Goal: Task Accomplishment & Management: Use online tool/utility

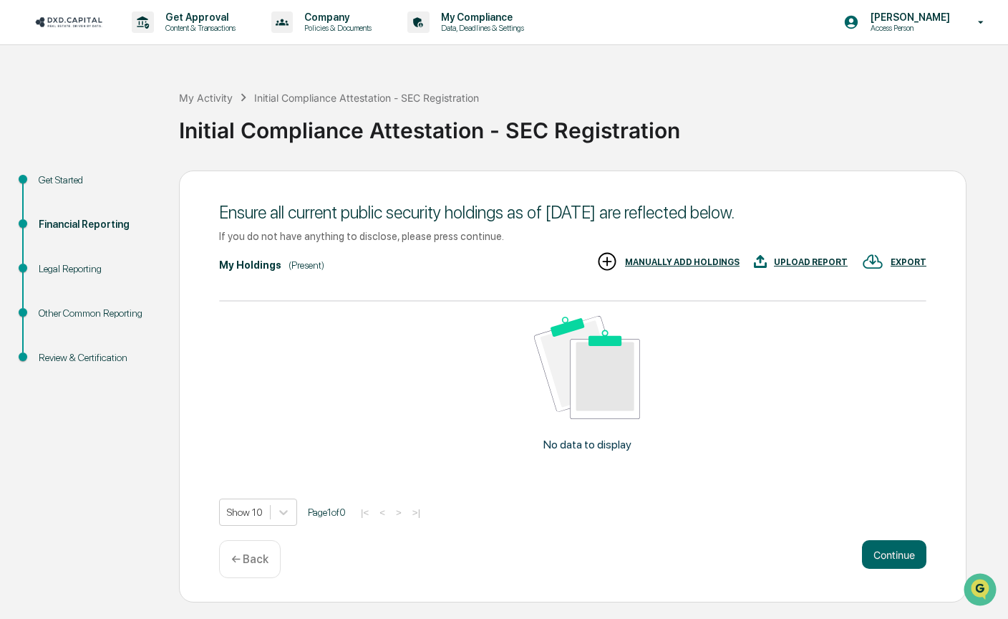
click at [105, 609] on div "Get Approval Content & Transactions Company Policies & Documents My Compliance …" at bounding box center [504, 309] width 1008 height 619
click at [117, 612] on div "Get Approval Content & Transactions Company Policies & Documents My Compliance …" at bounding box center [504, 309] width 1008 height 619
click at [670, 252] on div "MANUALLY ADD HOLDINGS" at bounding box center [668, 263] width 143 height 24
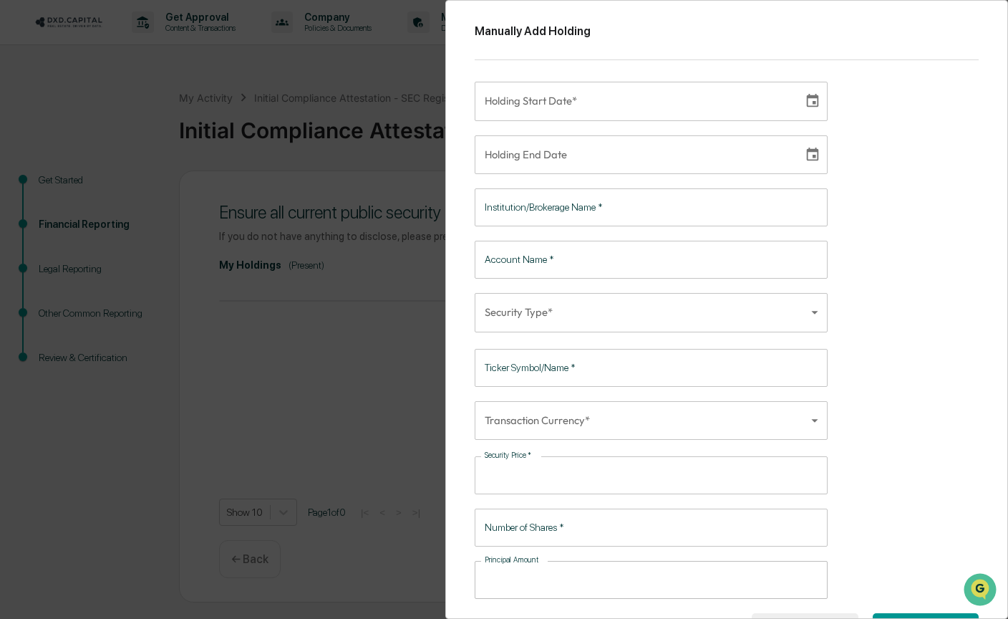
type input "**********"
click at [645, 94] on input "**********" at bounding box center [634, 101] width 319 height 39
click at [856, 91] on div "Manually Add Holding Holding Start Date* Holding Start Date* Holding End Date H…" at bounding box center [726, 309] width 563 height 619
click at [437, 274] on div "Manually Add Holding Holding Start Date* Holding Start Date* Holding End Date H…" at bounding box center [504, 309] width 1008 height 619
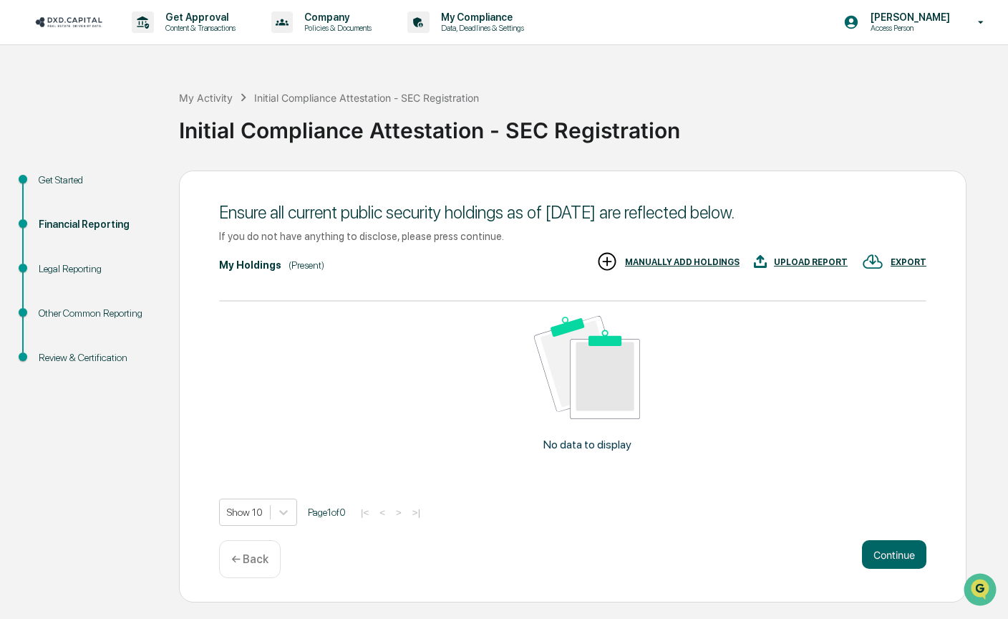
click at [810, 260] on div "UPLOAD REPORT" at bounding box center [811, 262] width 74 height 10
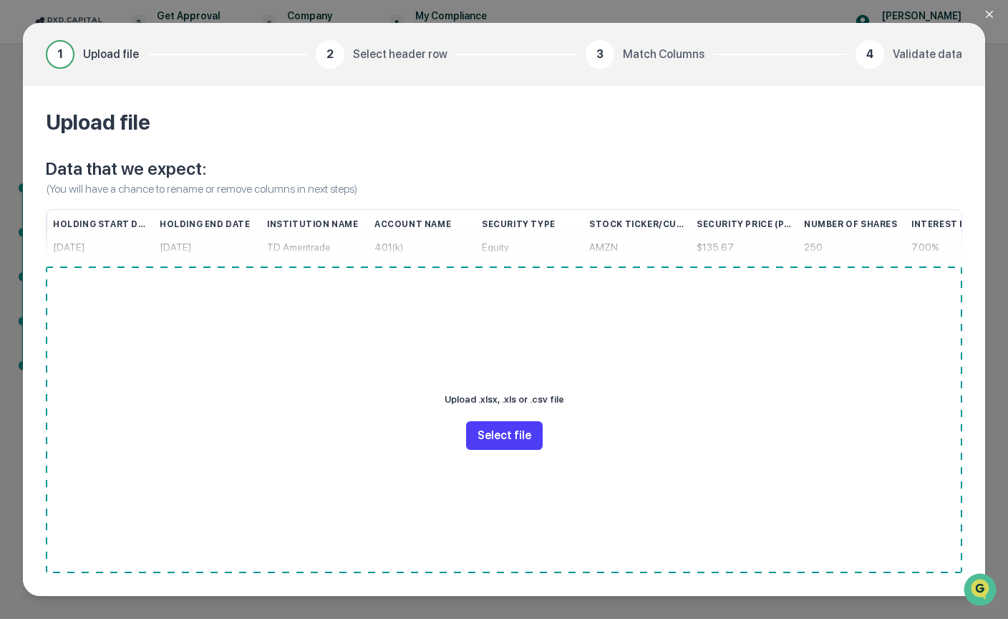
click at [519, 425] on button "Select file" at bounding box center [504, 435] width 77 height 29
click at [994, 14] on icon "Close modal" at bounding box center [989, 14] width 11 height 11
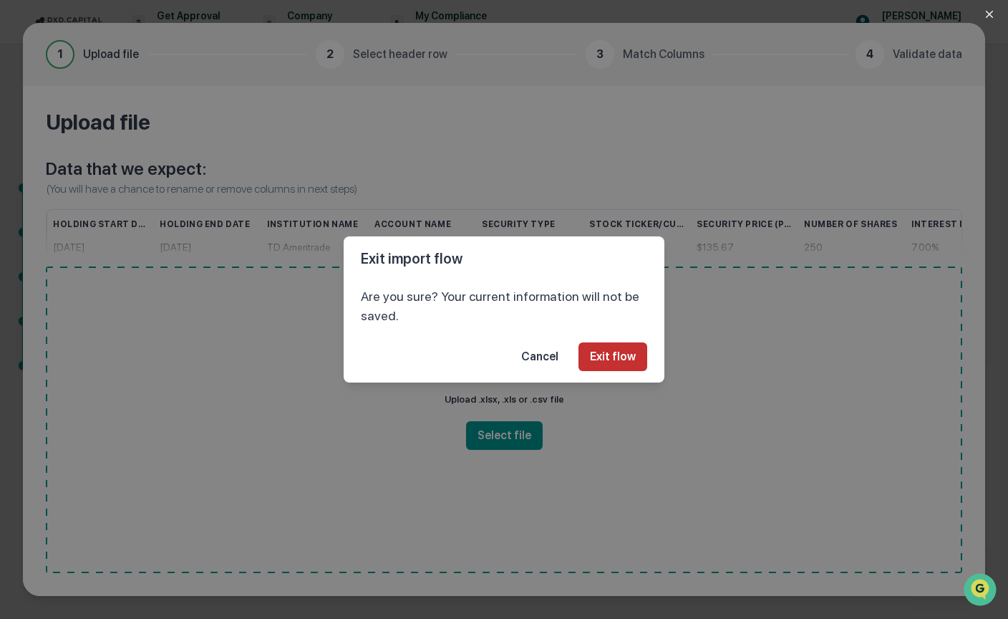
click at [617, 346] on button "Exit flow" at bounding box center [613, 356] width 69 height 29
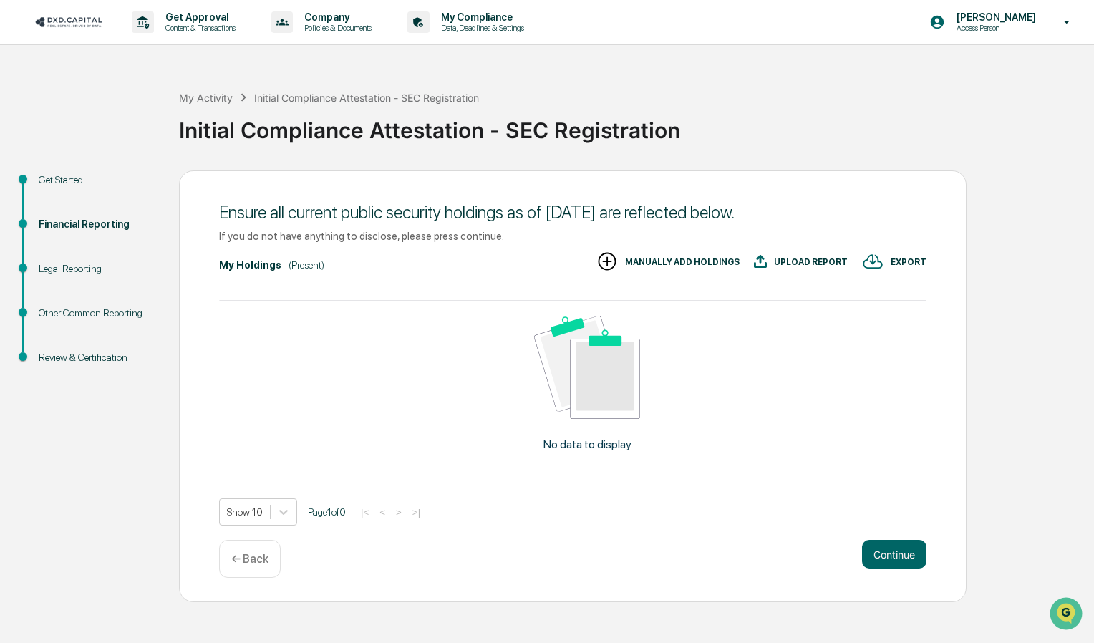
click at [806, 261] on div "UPLOAD REPORT" at bounding box center [811, 262] width 74 height 10
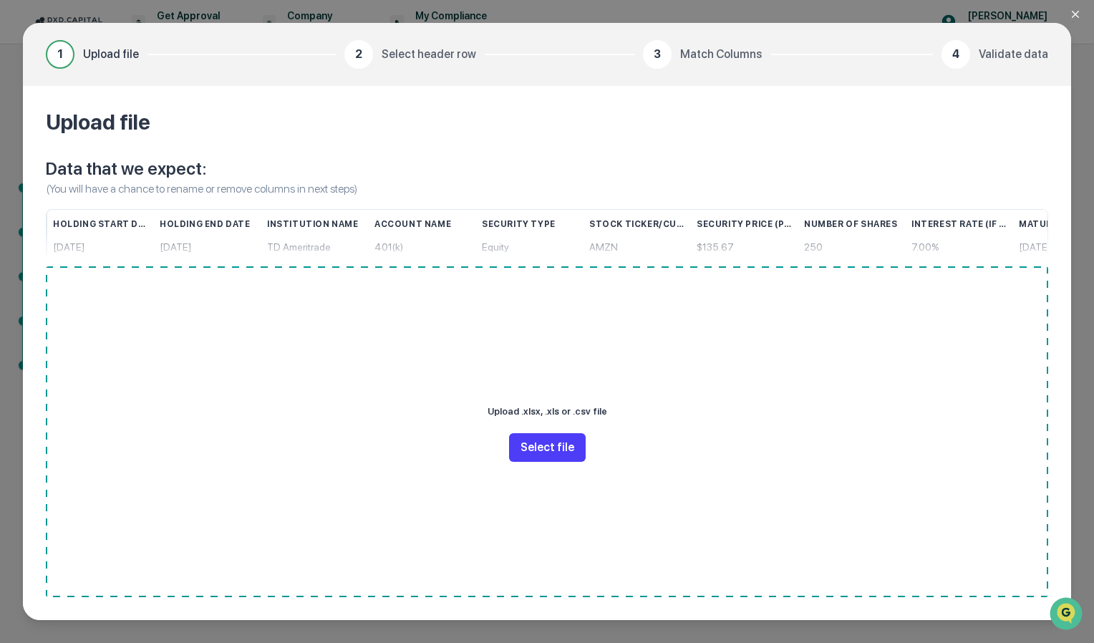
click at [569, 439] on button "Select file" at bounding box center [547, 447] width 77 height 29
drag, startPoint x: 524, startPoint y: 413, endPoint x: 589, endPoint y: 409, distance: 66.0
click at [589, 409] on p "Upload .xlsx, .xls or .csv file" at bounding box center [548, 412] width 120 height 20
copy p ".xlsx, .xls or .csv"
click at [617, 408] on div "Upload .xlsx, .xls or .csv file Select file" at bounding box center [547, 431] width 1003 height 331
